Goal: Find specific page/section: Find specific page/section

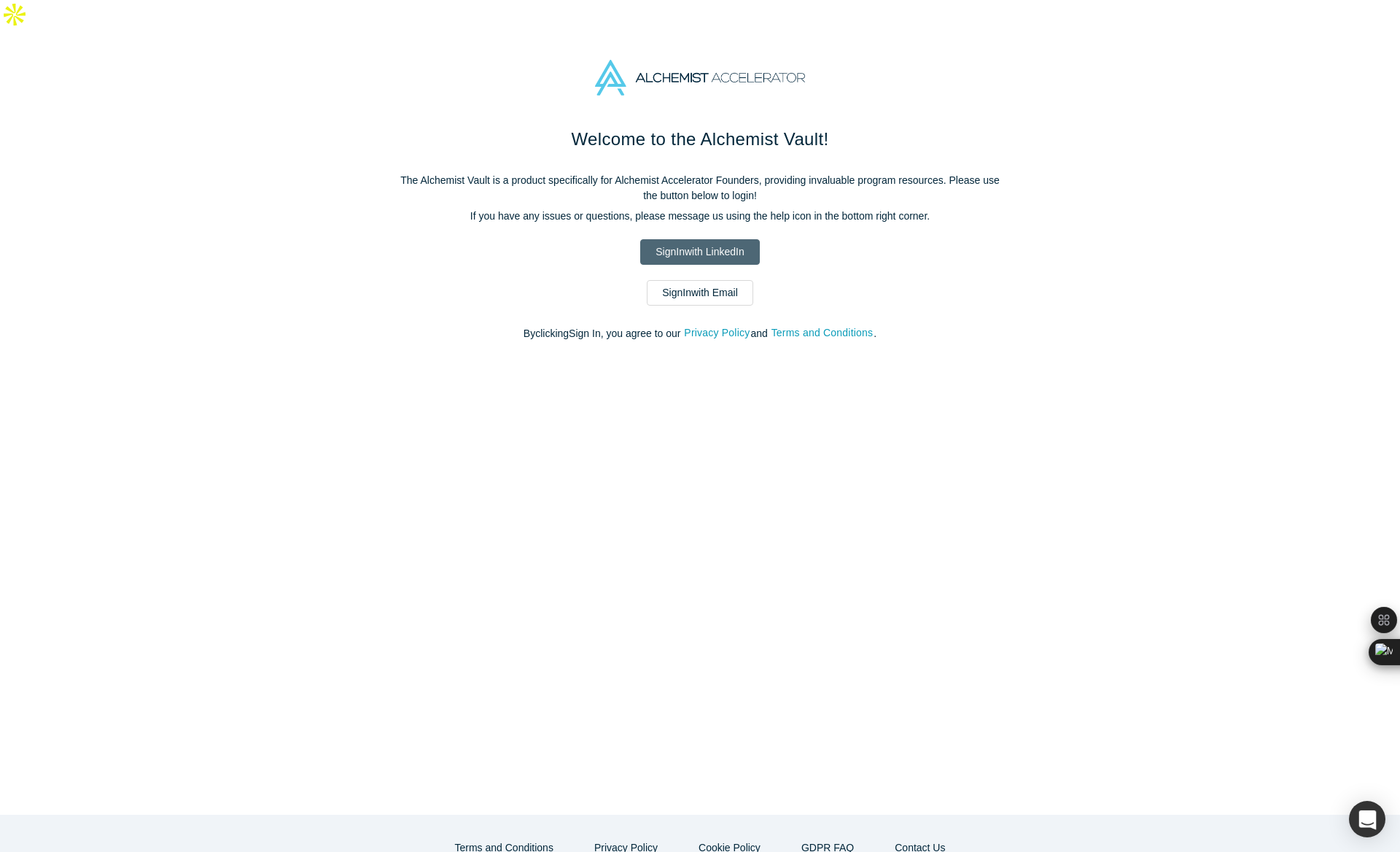
click at [720, 239] on link "Sign In with LinkedIn" at bounding box center [700, 252] width 119 height 26
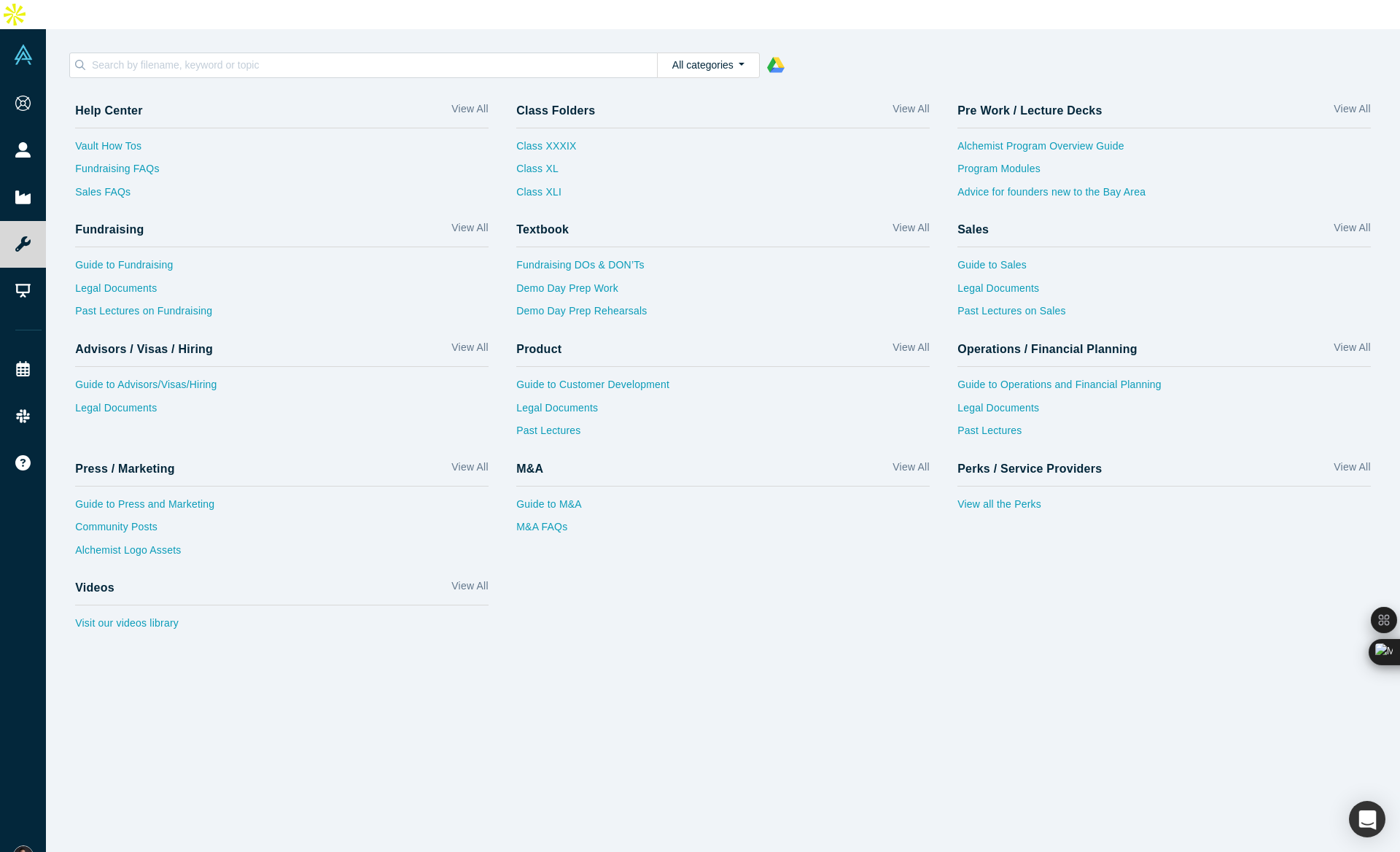
click at [564, 657] on div "Help Center View All Vault How Tos Fundraising FAQs Sales FAQs Class Folders Vi…" at bounding box center [723, 483] width 1355 height 796
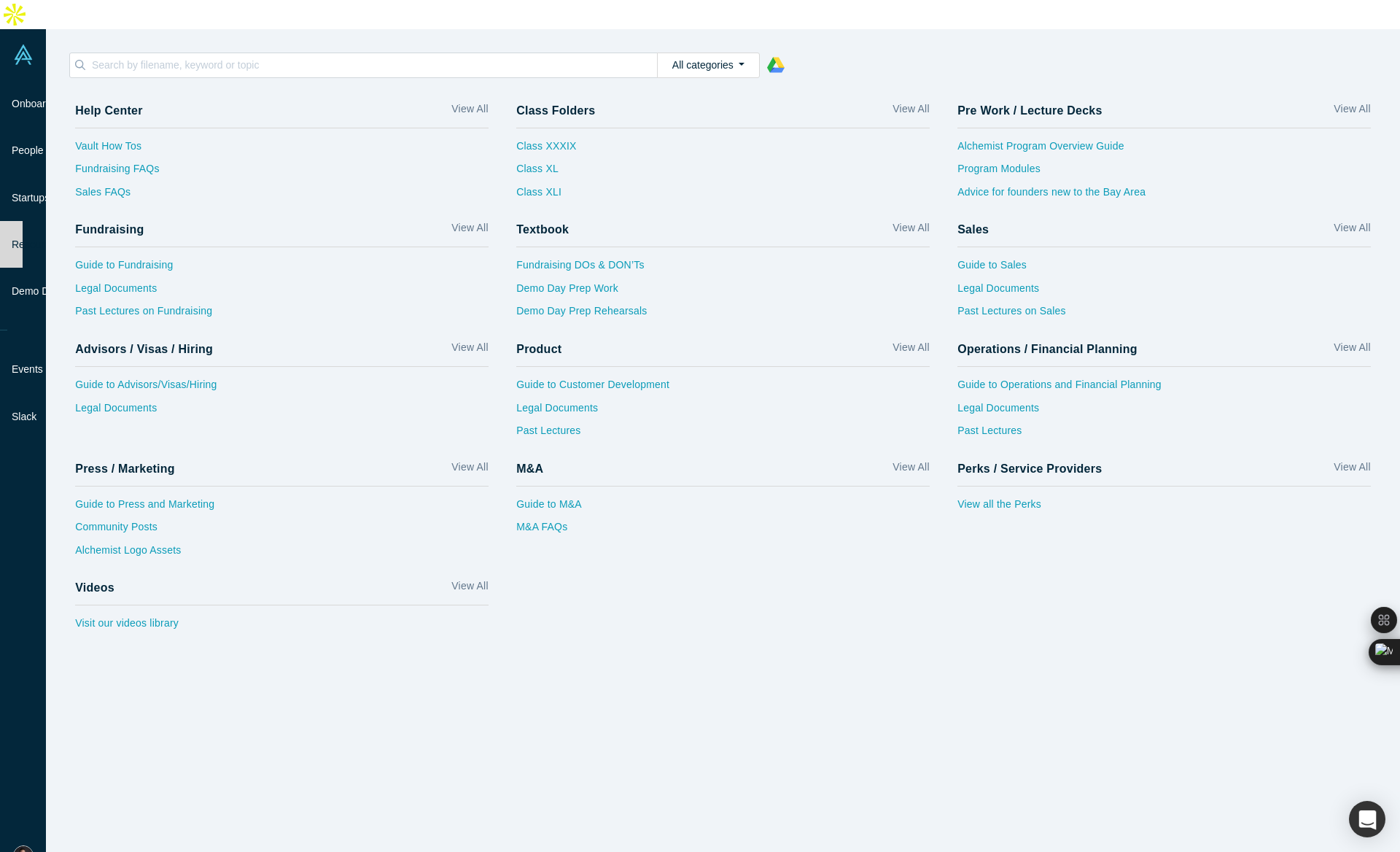
click at [806, 603] on div "Help Center View All Vault How Tos Fundraising FAQs Sales FAQs Class Folders Vi…" at bounding box center [730, 369] width 1339 height 551
click at [817, 604] on div "Help Center View All Vault How Tos Fundraising FAQs Sales FAQs Class Folders Vi…" at bounding box center [730, 369] width 1339 height 551
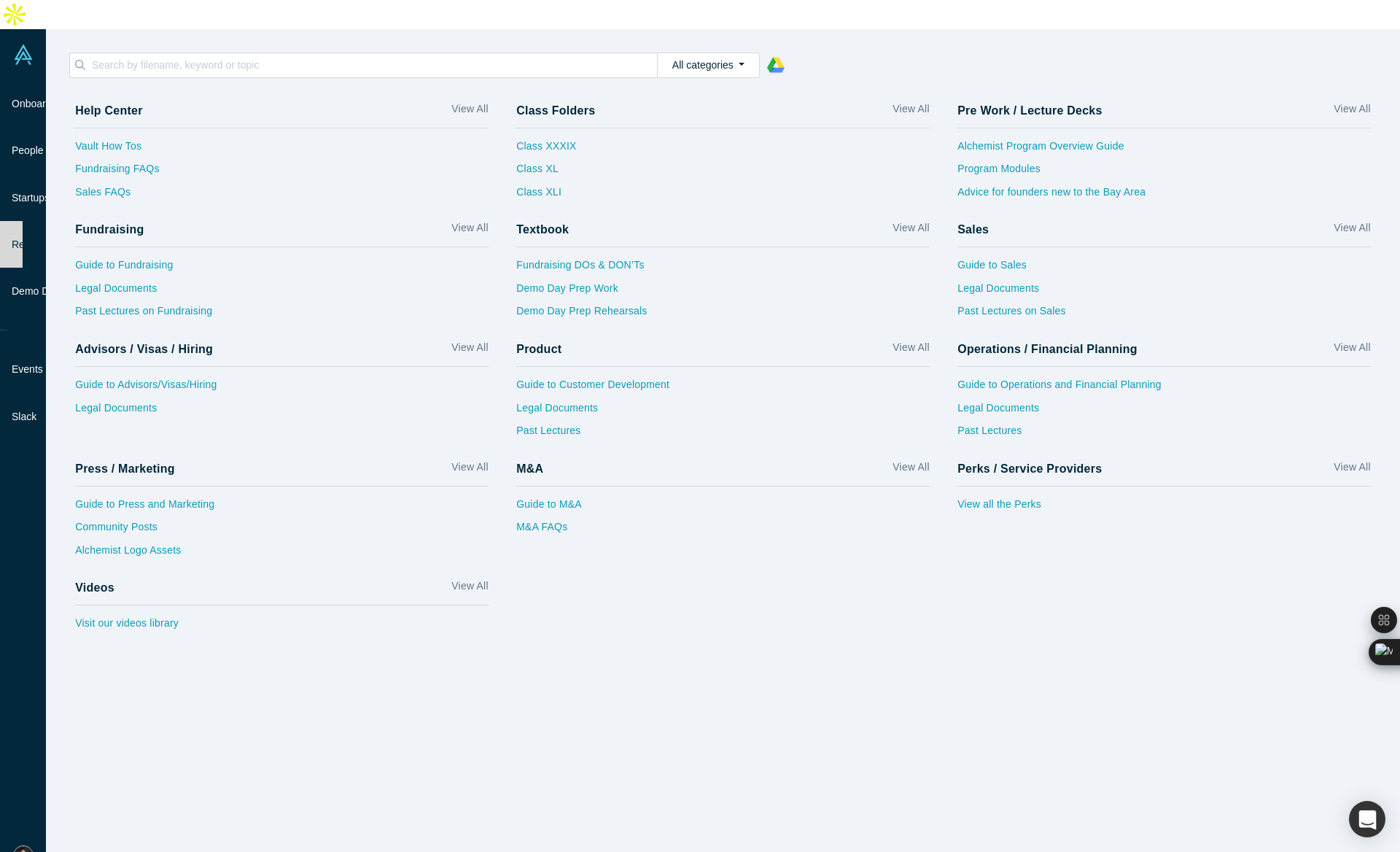
click at [522, 638] on div "Help Center View All Vault How Tos Fundraising FAQs Sales FAQs Class Folders Vi…" at bounding box center [723, 483] width 1355 height 796
click at [522, 639] on div "Help Center View All Vault How Tos Fundraising FAQs Sales FAQs Class Folders Vi…" at bounding box center [723, 483] width 1355 height 796
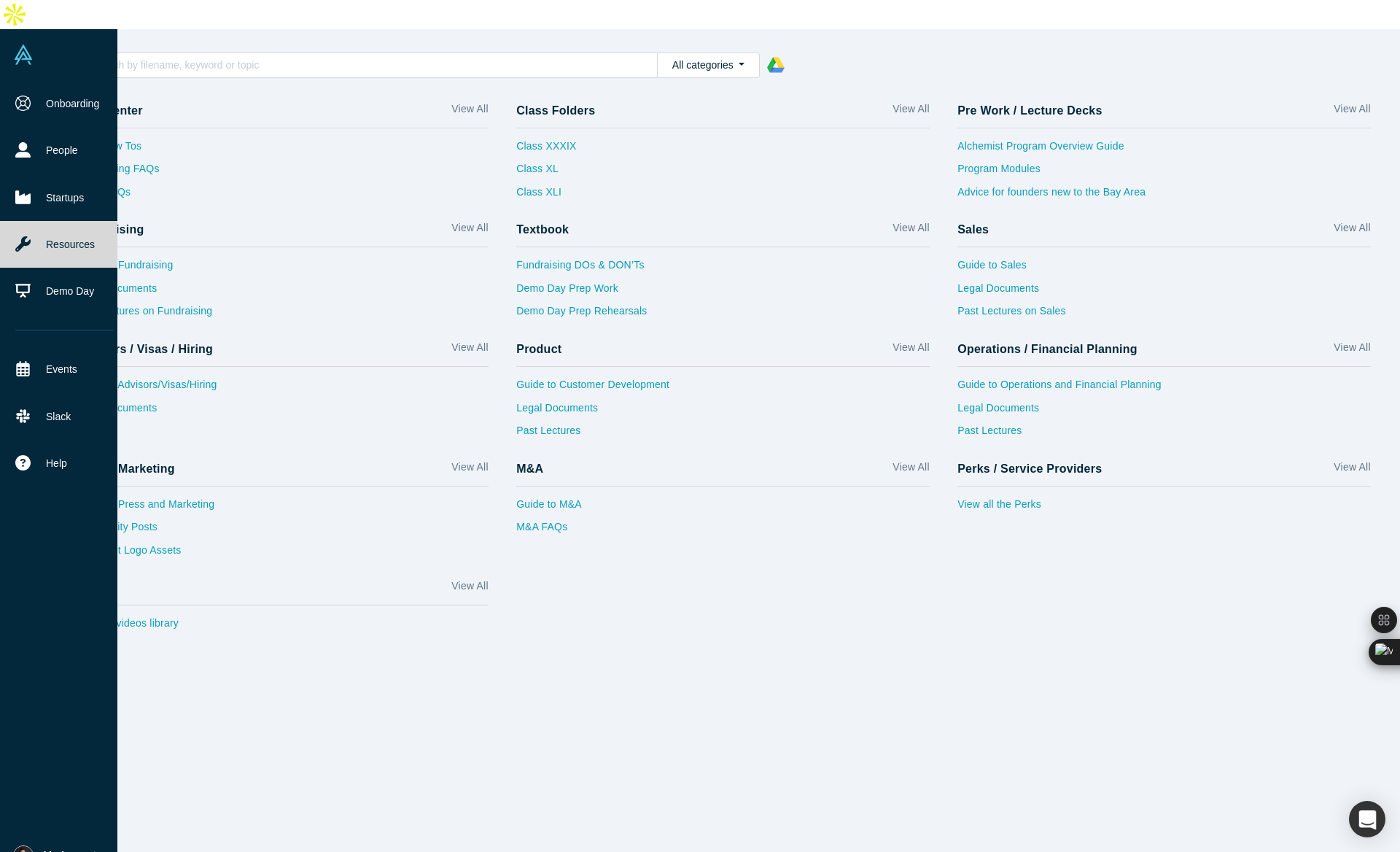
scroll to position [0, 0]
click at [25, 236] on icon at bounding box center [24, 244] width 16 height 16
click at [63, 221] on link "Resources" at bounding box center [64, 244] width 128 height 46
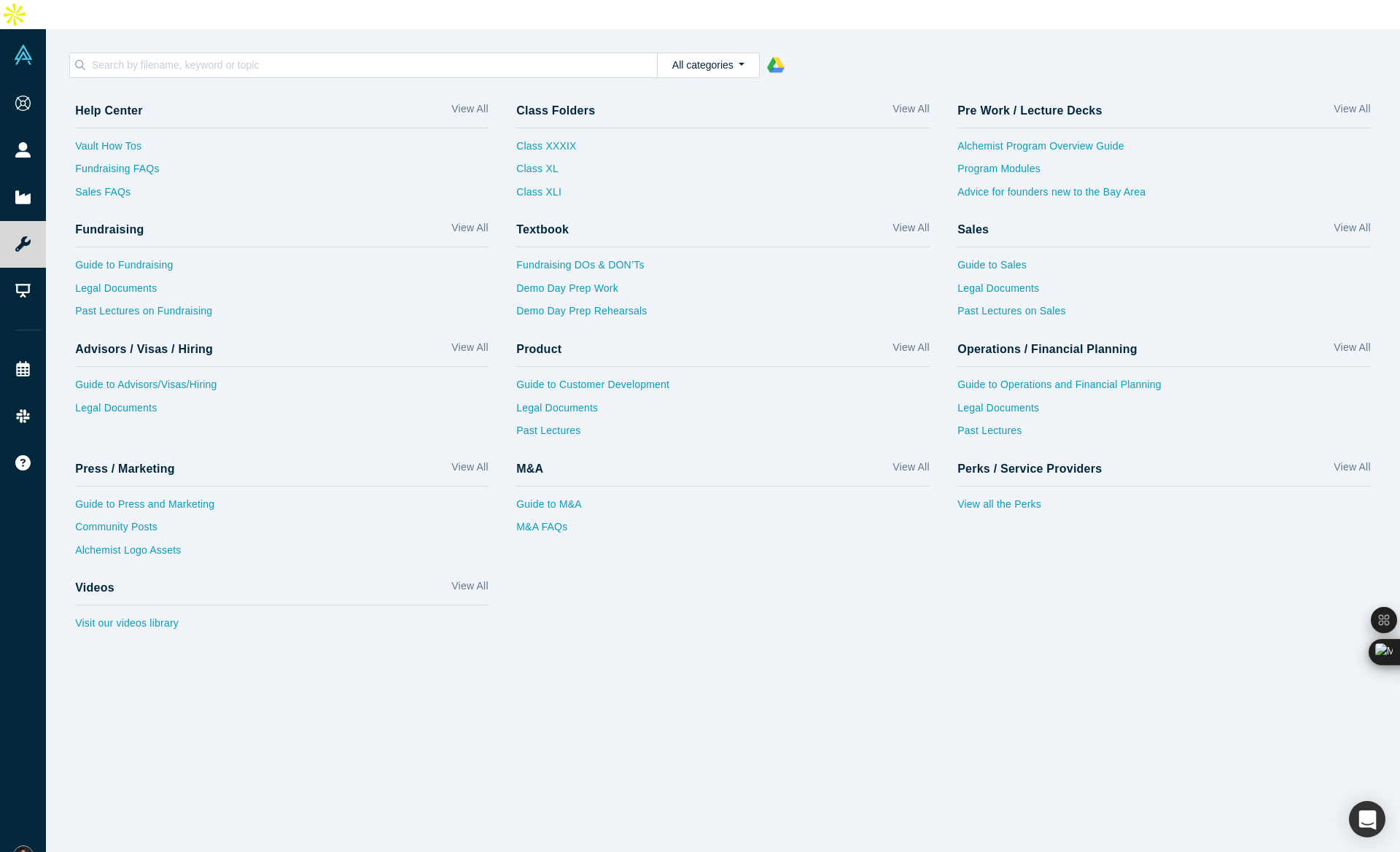
click at [793, 676] on div "Help Center View All Vault How Tos Fundraising FAQs Sales FAQs Class Folders Vi…" at bounding box center [723, 483] width 1355 height 796
click at [984, 599] on div "Help Center View All Vault How Tos Fundraising FAQs Sales FAQs Class Folders Vi…" at bounding box center [730, 369] width 1339 height 551
click at [762, 617] on div "Help Center View All Vault How Tos Fundraising FAQs Sales FAQs Class Folders Vi…" at bounding box center [723, 483] width 1355 height 796
click at [782, 677] on div "Help Center View All Vault How Tos Fundraising FAQs Sales FAQs Class Folders Vi…" at bounding box center [723, 483] width 1355 height 796
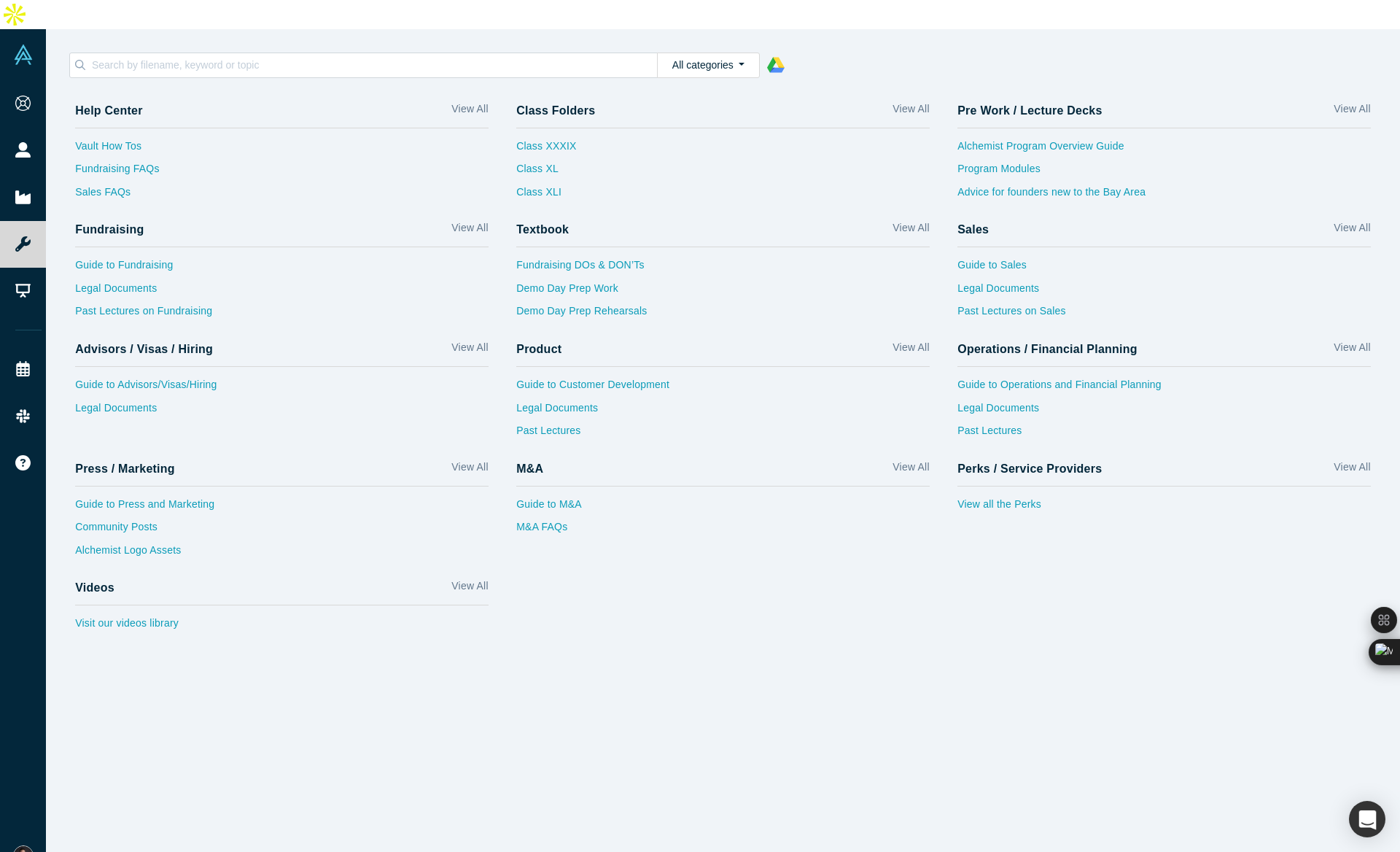
click at [782, 677] on div "Help Center View All Vault How Tos Fundraising FAQs Sales FAQs Class Folders Vi…" at bounding box center [723, 483] width 1355 height 796
